Goal: Navigation & Orientation: Find specific page/section

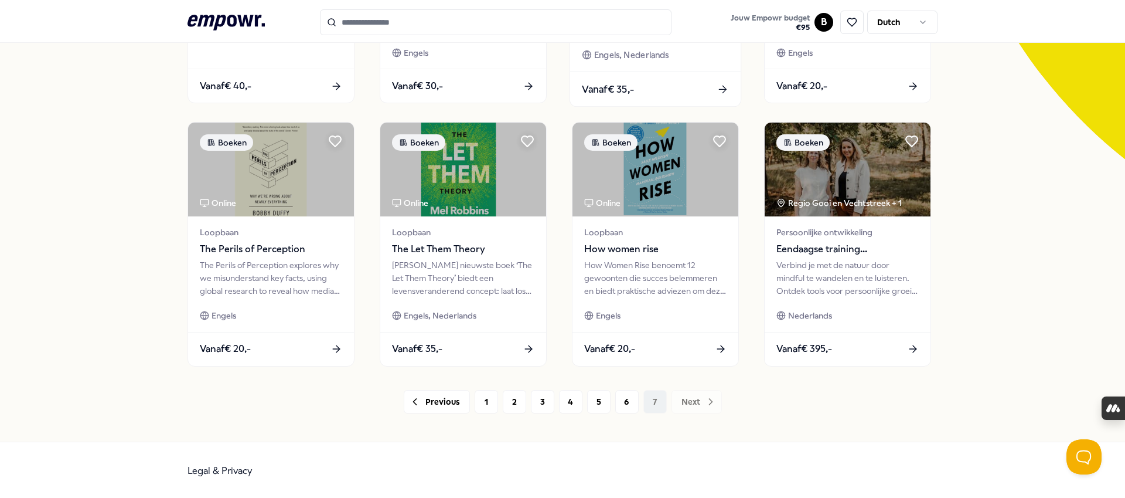
scroll to position [288, 0]
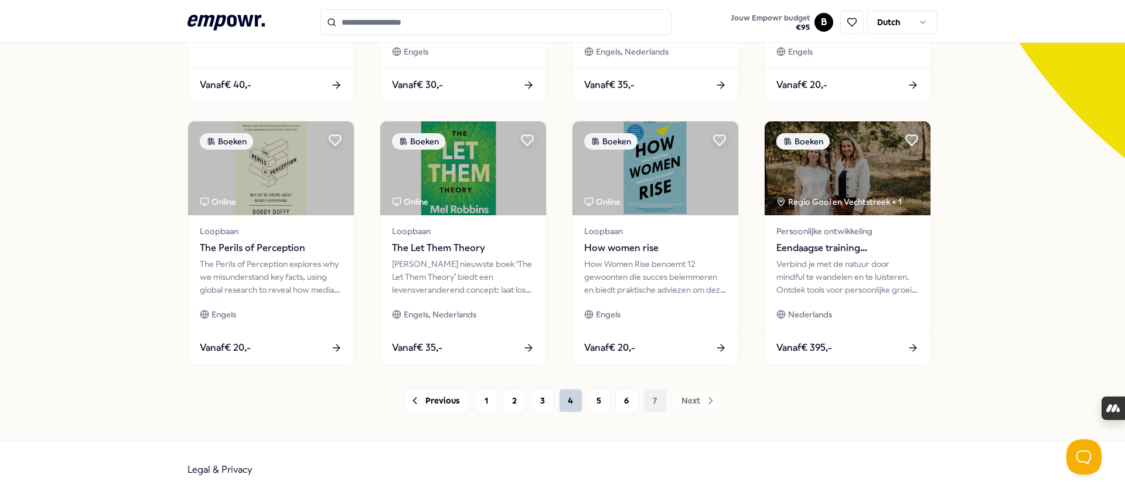
click at [579, 400] on button "4" at bounding box center [570, 400] width 23 height 23
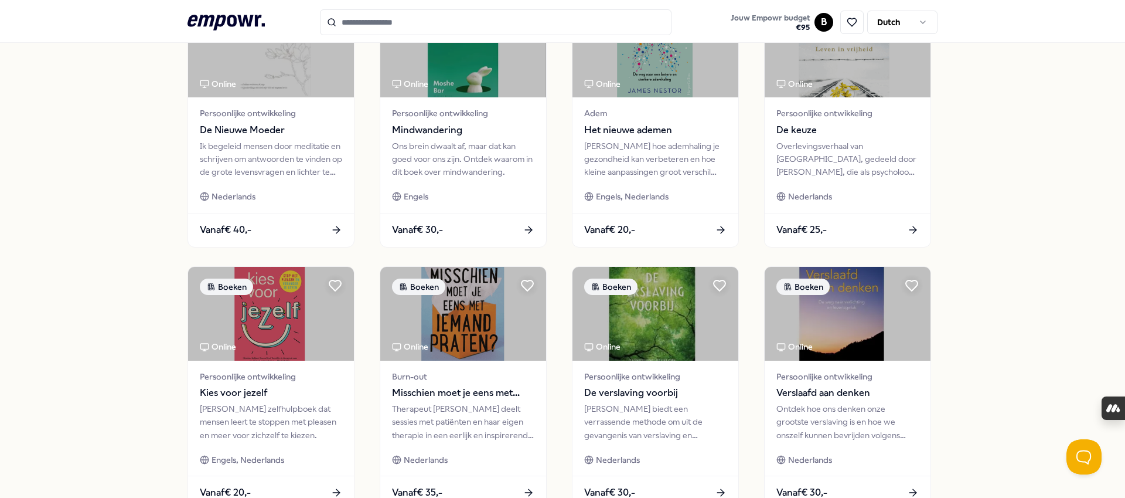
scroll to position [501, 0]
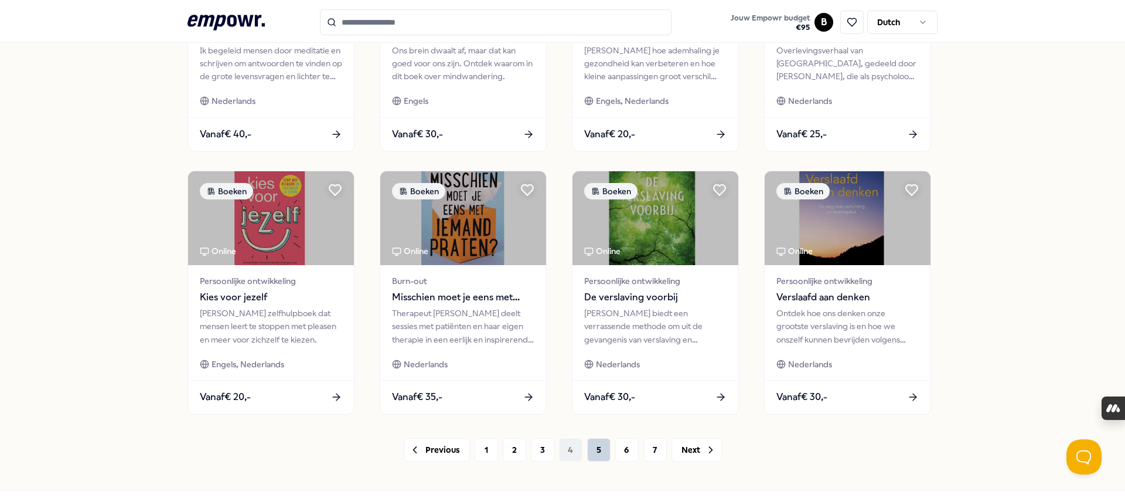
click at [596, 450] on button "5" at bounding box center [598, 449] width 23 height 23
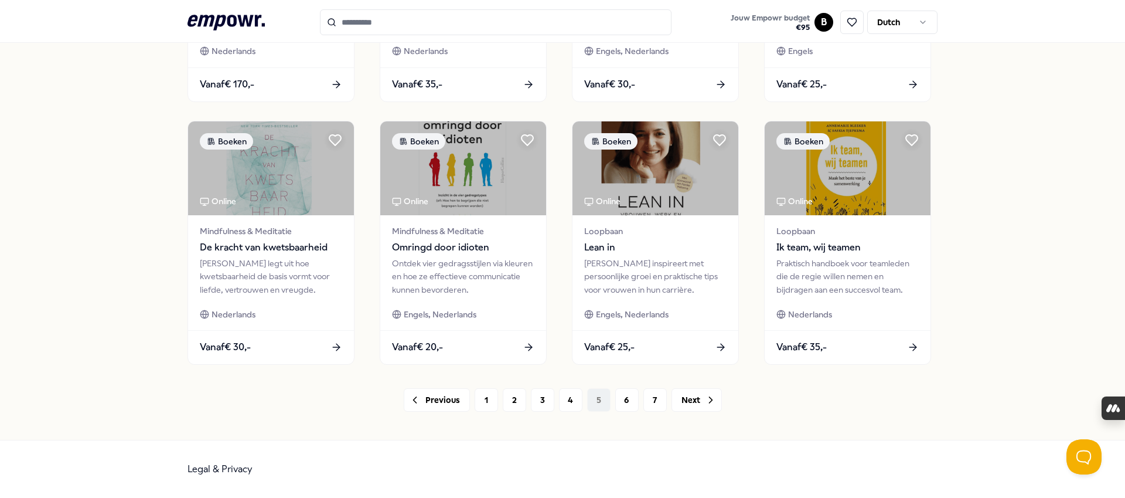
scroll to position [549, 0]
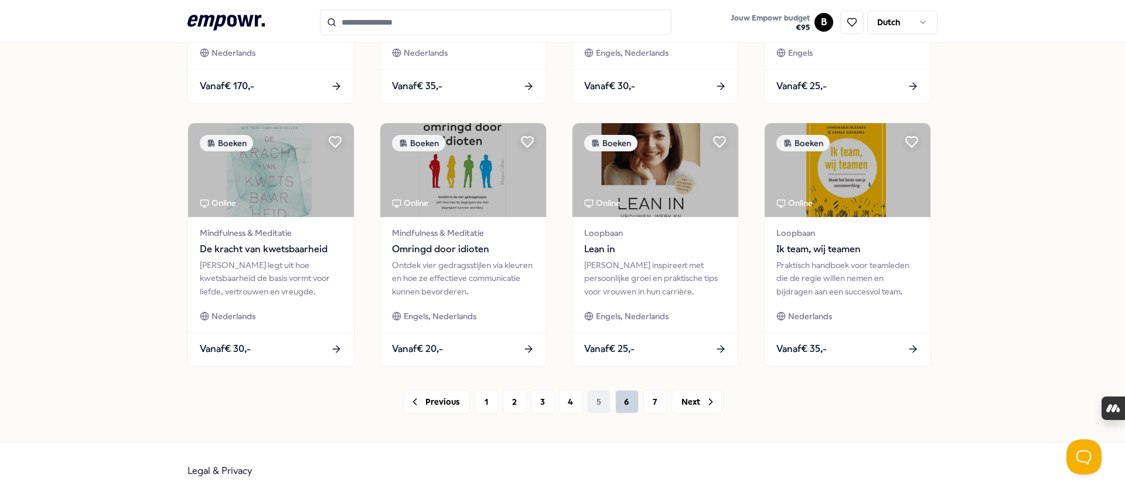
click at [627, 398] on button "6" at bounding box center [626, 401] width 23 height 23
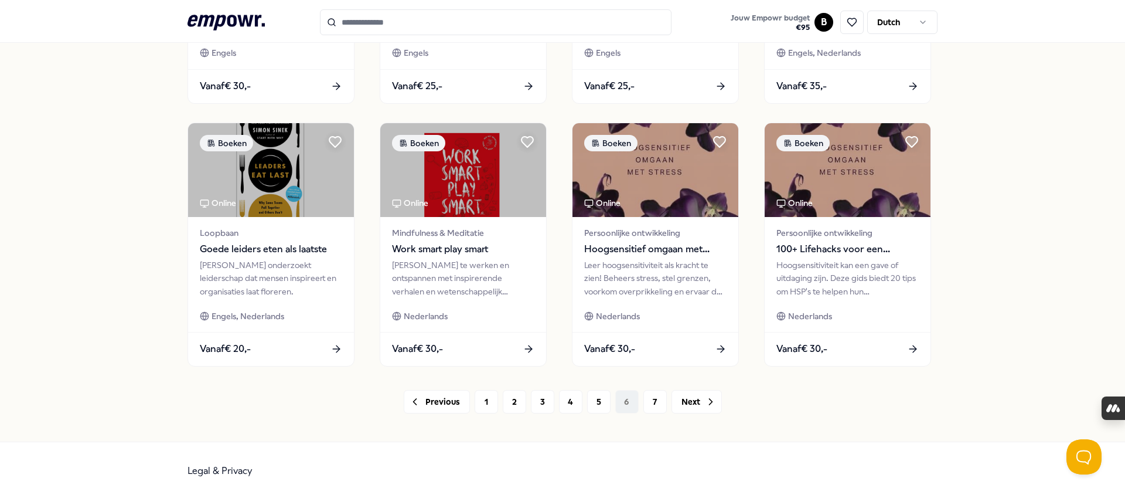
click at [631, 404] on div "Previous 1 2 3 4 5 6 7 Next" at bounding box center [563, 401] width 750 height 23
click at [657, 402] on button "7" at bounding box center [655, 401] width 23 height 23
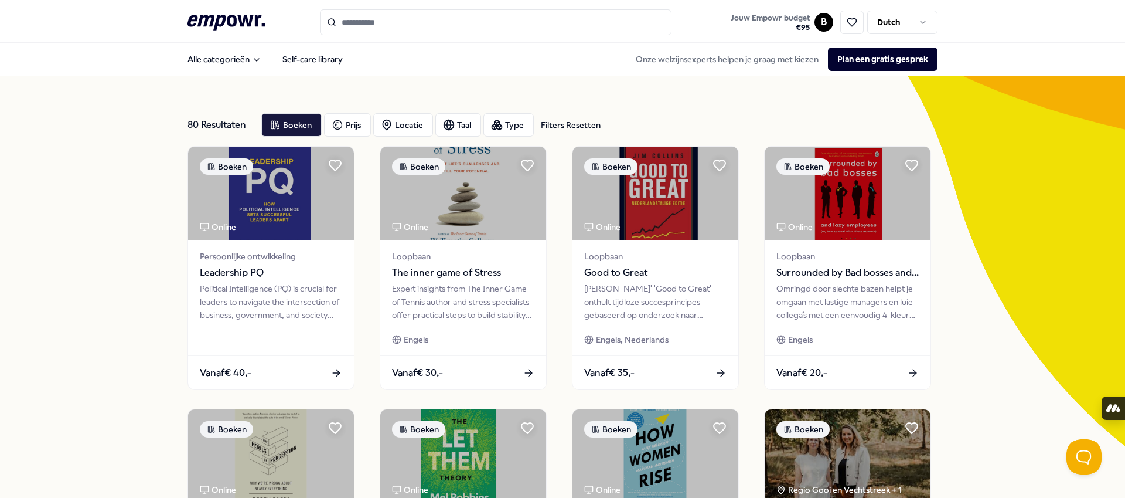
scroll to position [1, 0]
click at [205, 16] on icon at bounding box center [226, 22] width 77 height 15
